Goal: Task Accomplishment & Management: Use online tool/utility

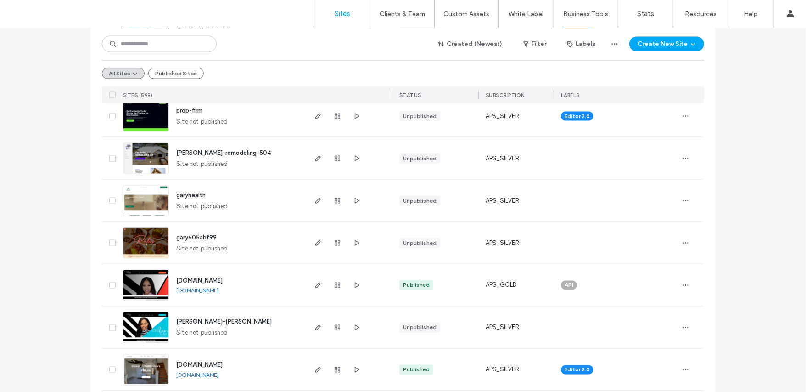
scroll to position [881, 0]
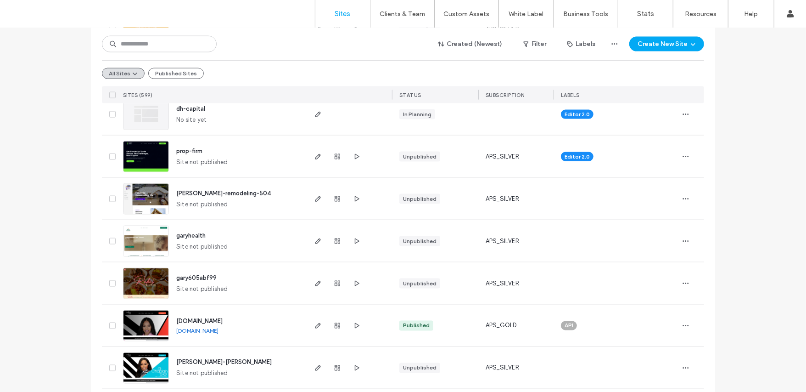
click at [320, 161] on div at bounding box center [338, 156] width 50 height 42
click at [319, 160] on span "button" at bounding box center [318, 156] width 11 height 11
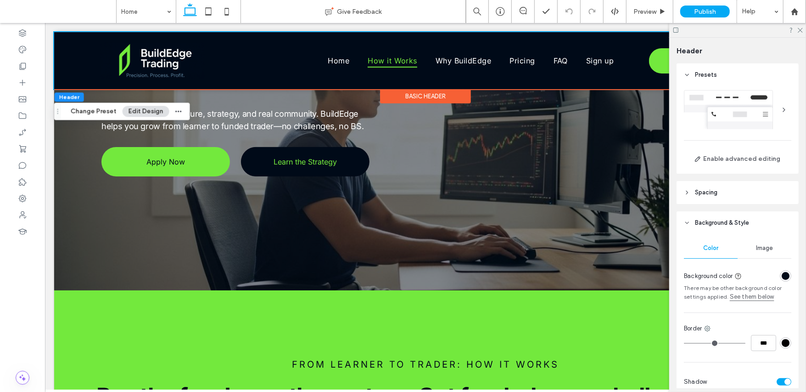
click at [784, 276] on div "rgba(0, 10, 24, 1)" at bounding box center [786, 276] width 8 height 8
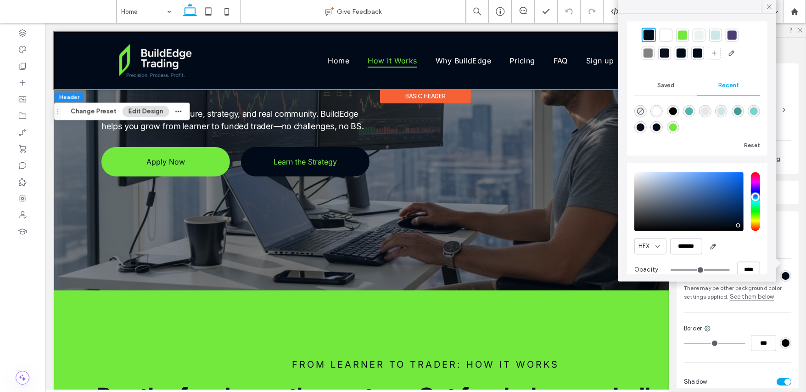
scroll to position [45, 0]
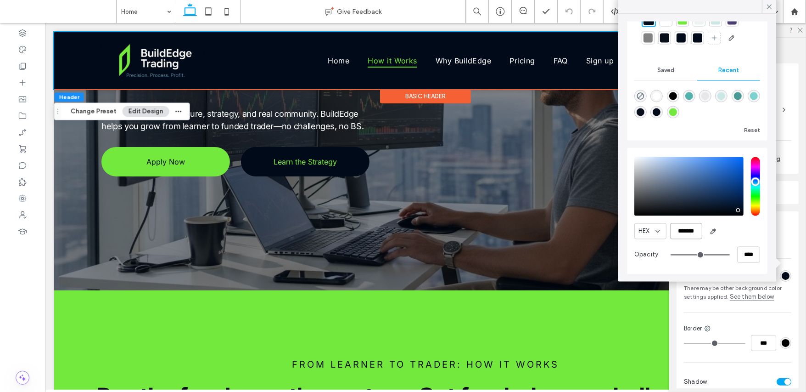
click at [689, 229] on input "*******" at bounding box center [686, 231] width 32 height 16
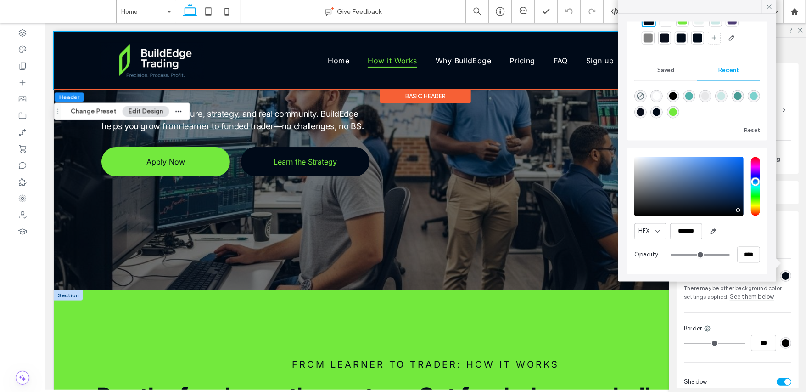
click at [528, 313] on div "Pay the fee. Learn the system. Get funded — no challenges, no delays. From Lear…" at bounding box center [425, 371] width 743 height 162
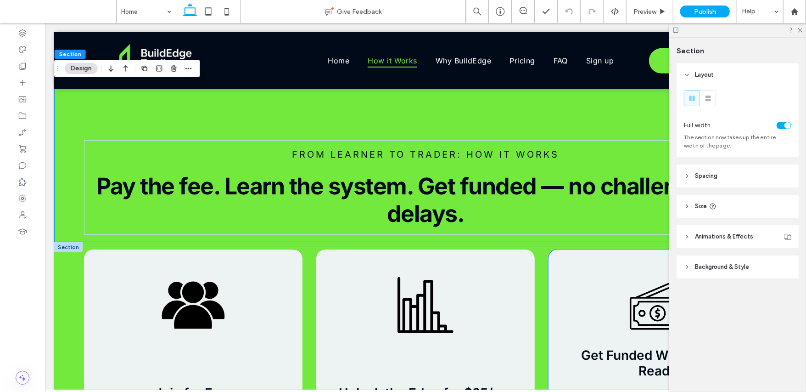
scroll to position [394, 0]
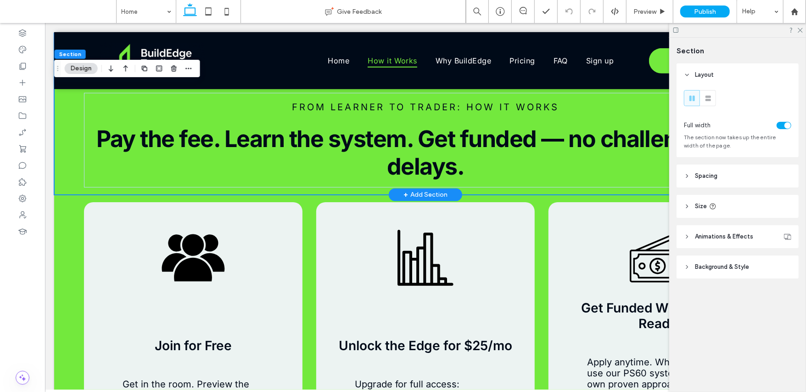
click at [75, 111] on div "Pay the fee. Learn the system. Get funded — no challenges, no delays. From Lear…" at bounding box center [425, 114] width 743 height 162
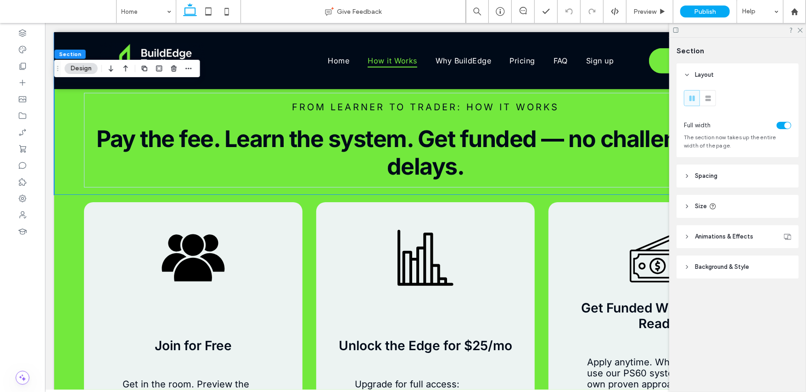
click at [701, 189] on div "Layout Full width The section now takes up the entire width of the page. Spacin…" at bounding box center [741, 189] width 128 height 252
click at [707, 179] on span "Spacing" at bounding box center [706, 175] width 22 height 9
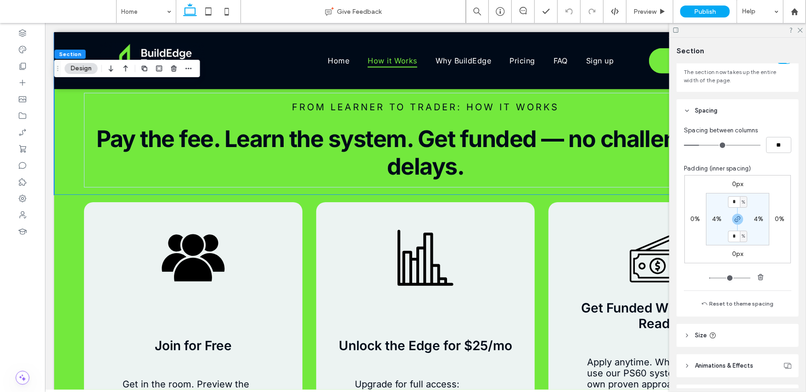
scroll to position [121, 0]
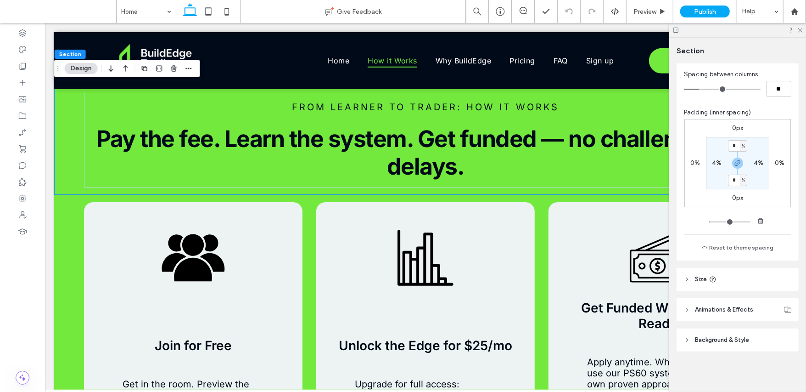
click at [708, 272] on header "Size" at bounding box center [738, 279] width 122 height 23
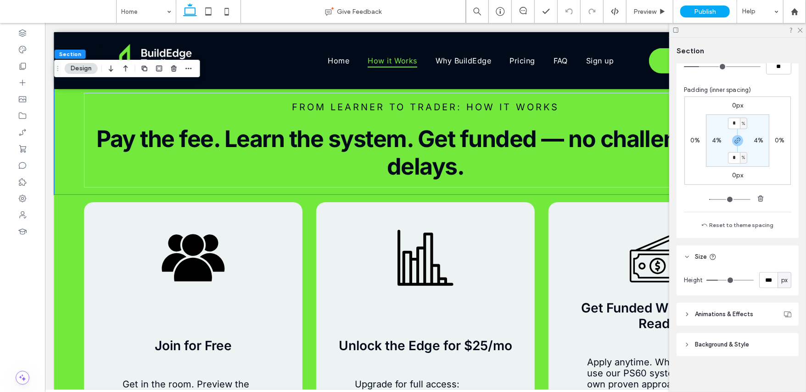
scroll to position [148, 0]
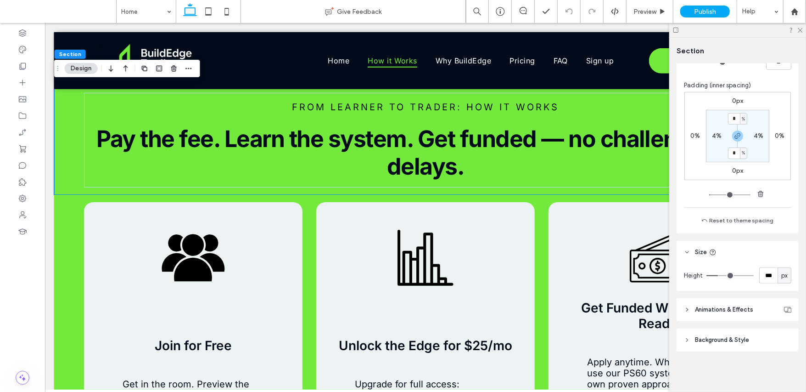
click at [695, 332] on header "Background & Style" at bounding box center [738, 339] width 122 height 23
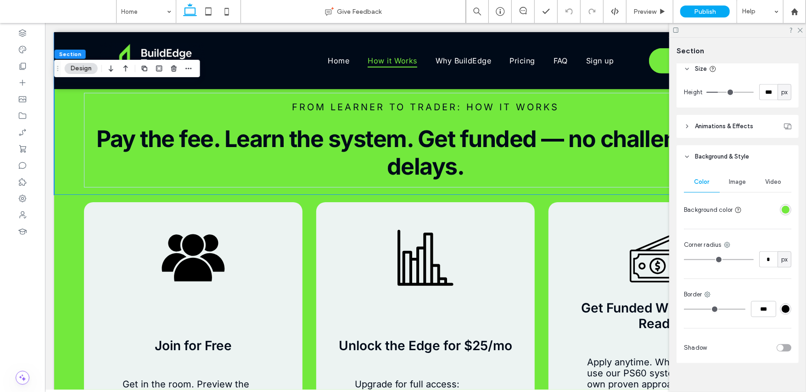
scroll to position [332, 0]
click at [782, 209] on div "rgba(115, 233, 61, 1)" at bounding box center [786, 209] width 8 height 8
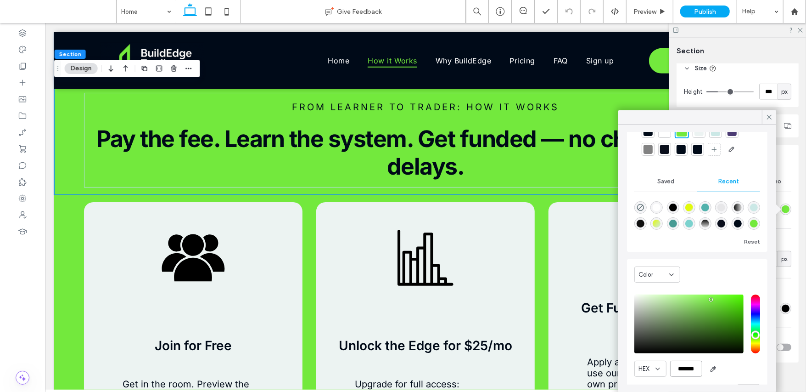
click at [688, 340] on div "HEX ******* Opacity ****" at bounding box center [697, 348] width 126 height 117
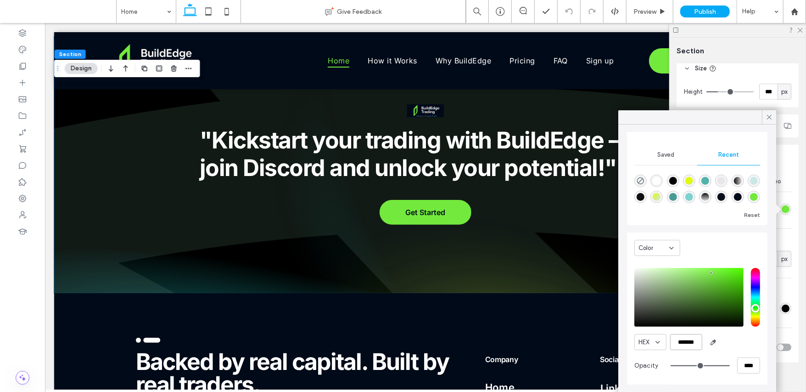
scroll to position [2414, 0]
